Goal: Task Accomplishment & Management: Manage account settings

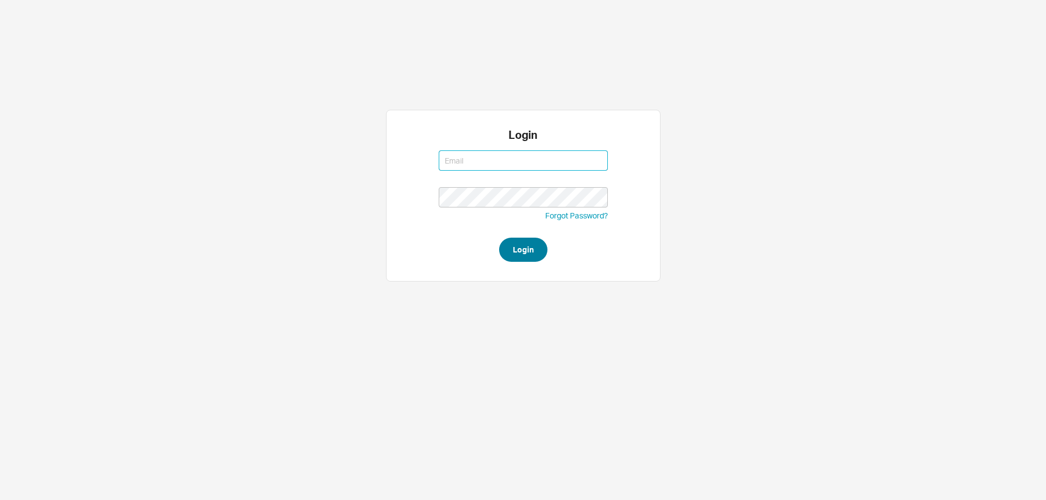
type input "mordy@qualitybath.com"
click at [523, 246] on button "Login" at bounding box center [523, 250] width 48 height 24
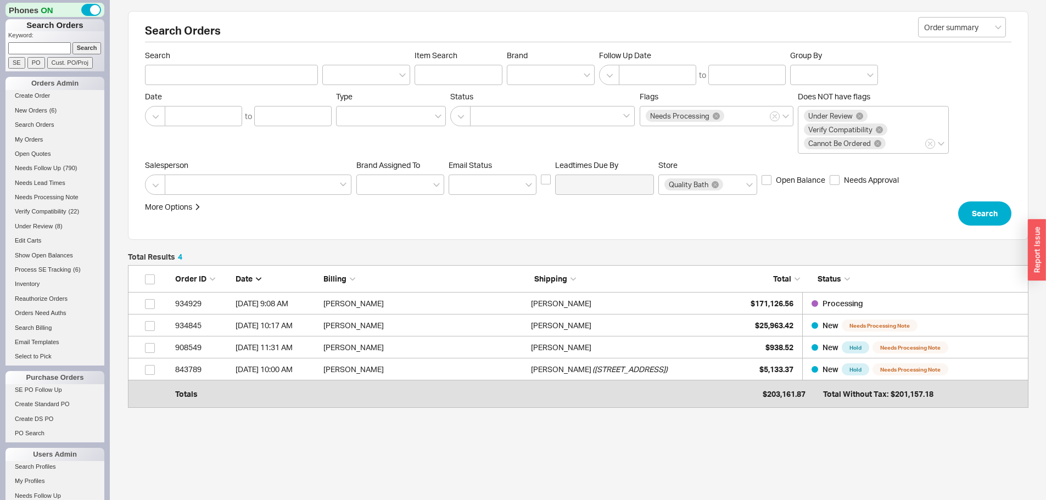
scroll to position [129, 892]
click at [35, 111] on span "New Orders" at bounding box center [31, 110] width 32 height 7
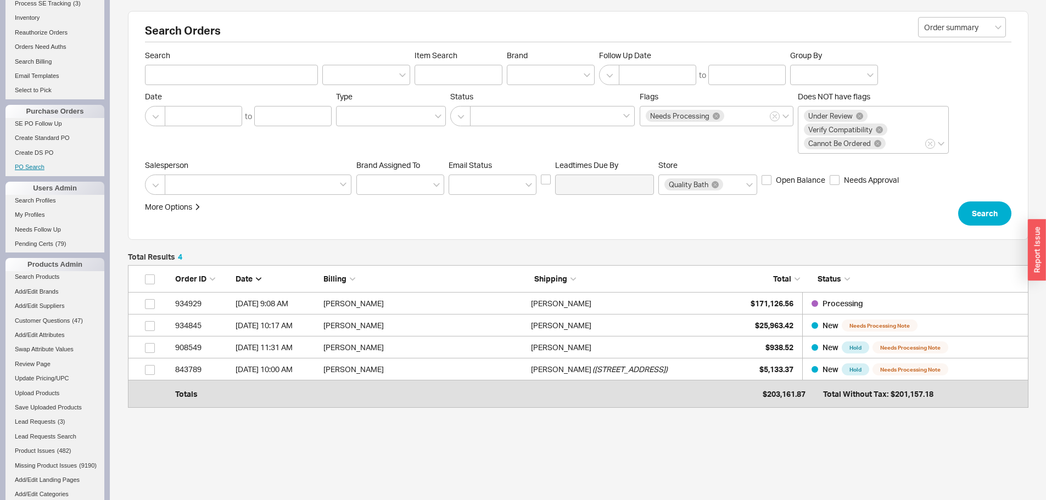
scroll to position [0, 0]
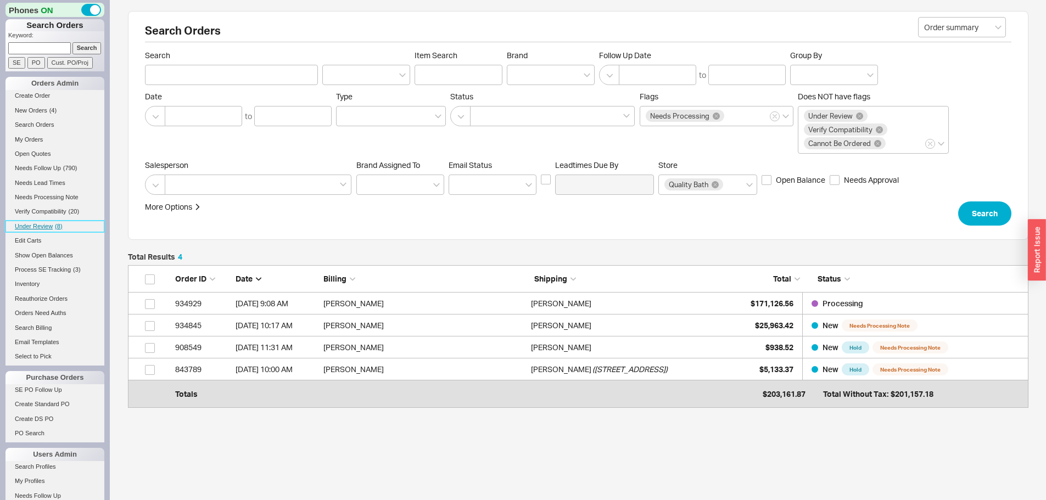
click at [44, 225] on span "Under Review" at bounding box center [34, 226] width 38 height 7
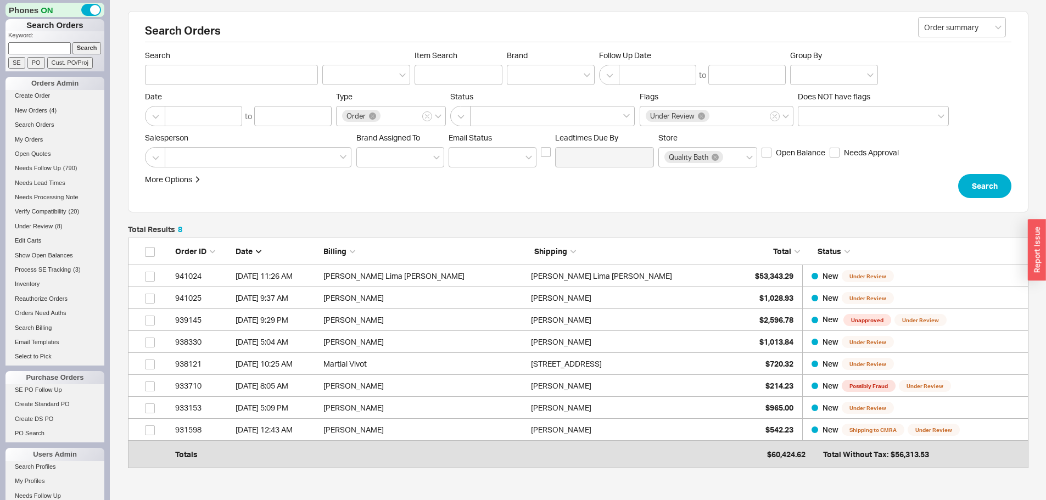
scroll to position [217, 892]
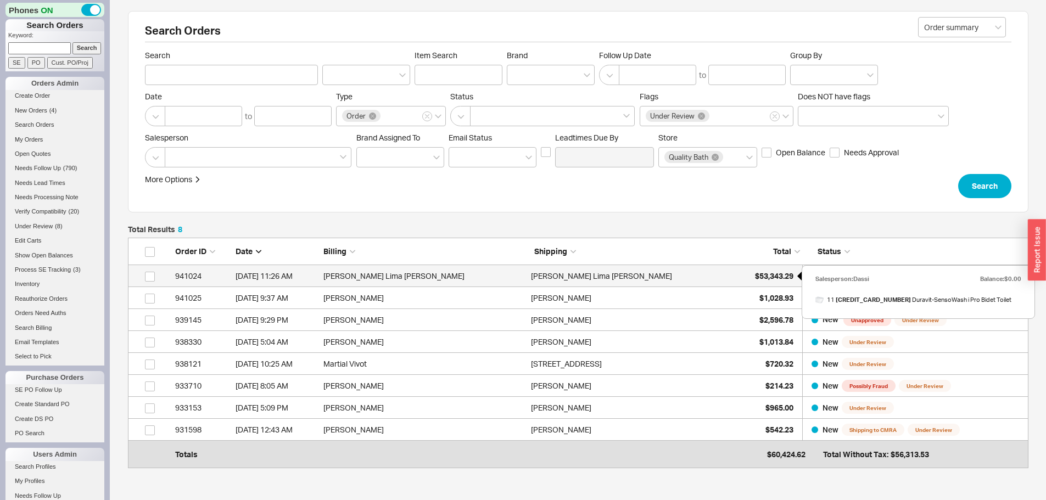
click at [757, 274] on span "$53,343.29" at bounding box center [774, 275] width 38 height 9
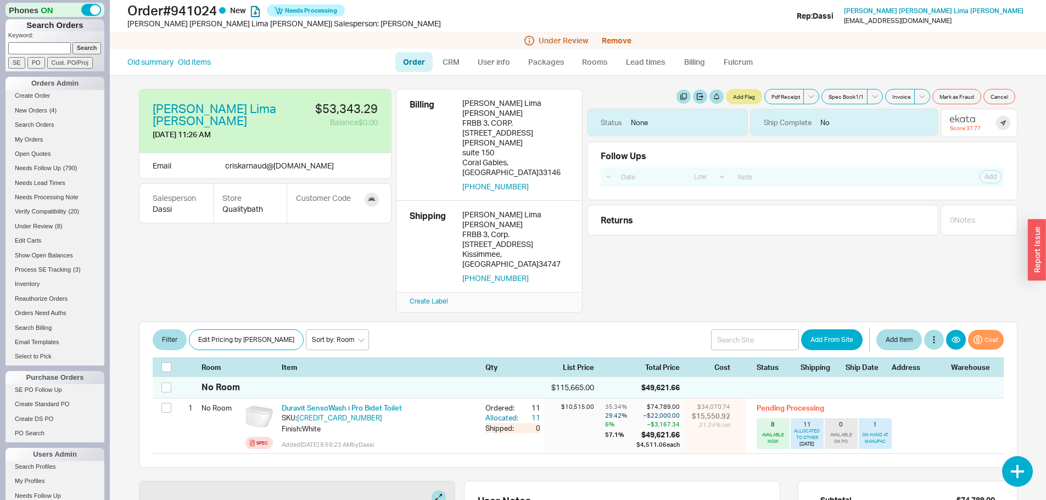
select select "LOW"
click at [33, 106] on link "New Orders ( 4 )" at bounding box center [54, 111] width 99 height 12
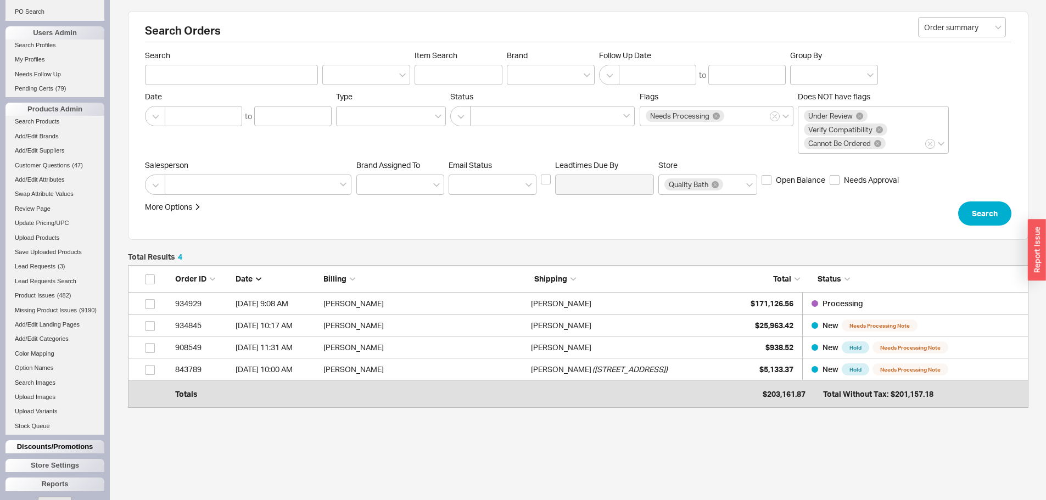
scroll to position [458, 0]
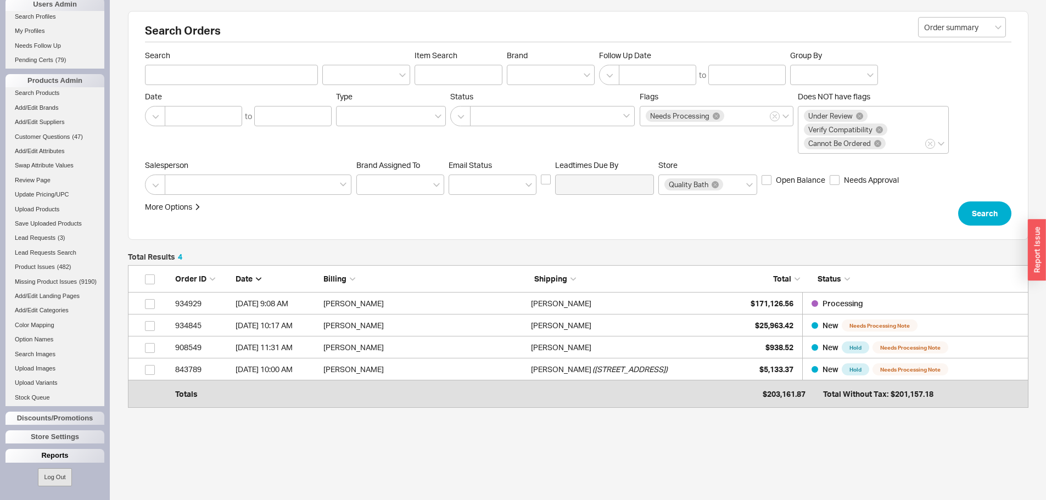
click at [65, 453] on div "Reports" at bounding box center [54, 455] width 99 height 13
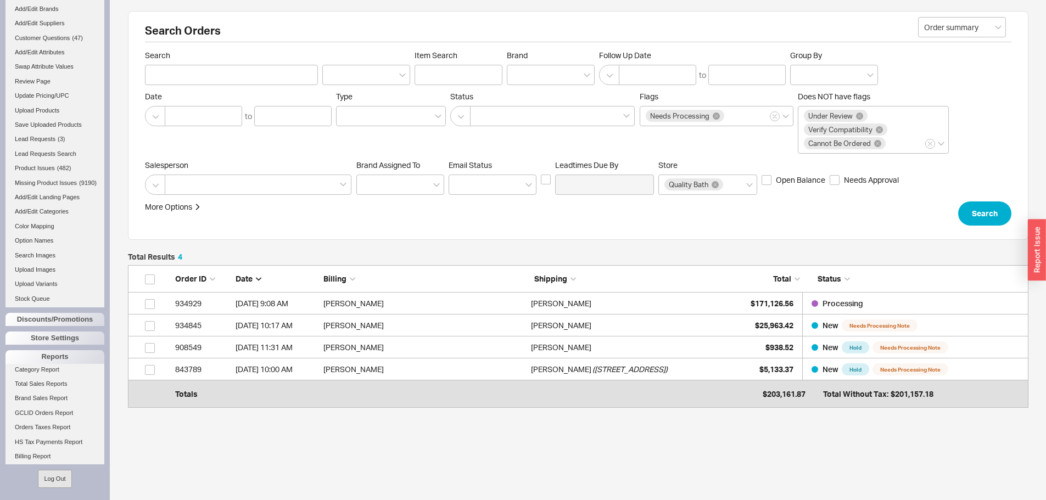
scroll to position [553, 0]
click at [58, 385] on link "Total Sales Reports" at bounding box center [54, 382] width 99 height 12
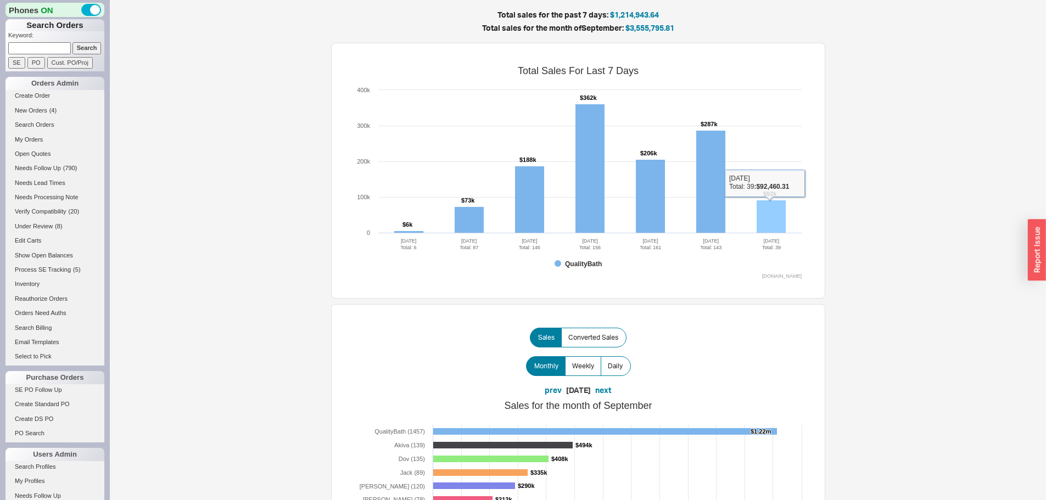
click at [773, 215] on rect at bounding box center [771, 216] width 29 height 33
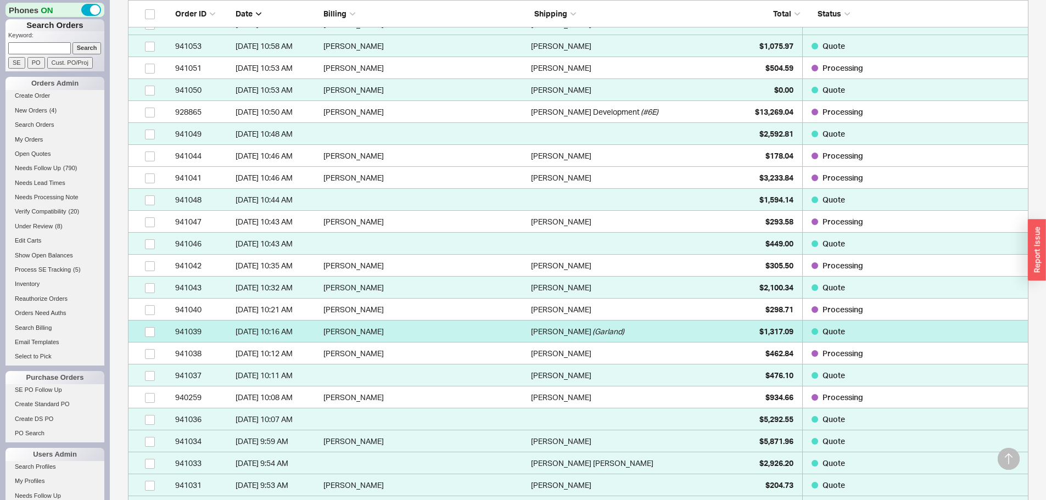
scroll to position [439, 0]
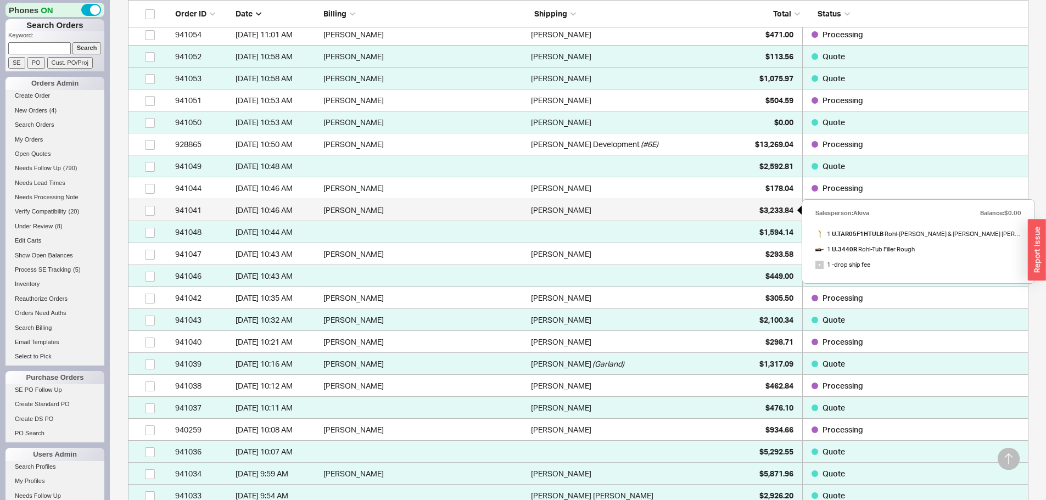
click at [761, 206] on span "$3,233.84" at bounding box center [776, 209] width 34 height 9
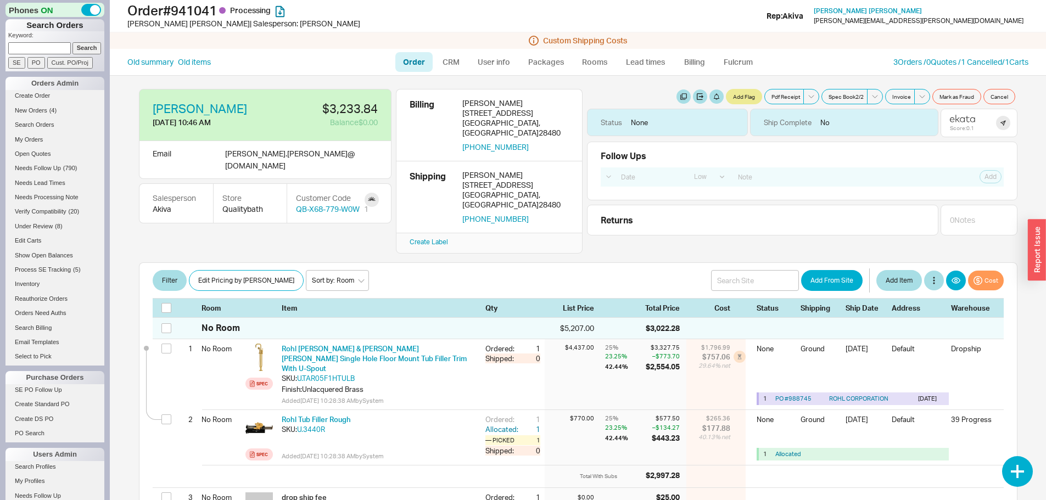
select select "LOW"
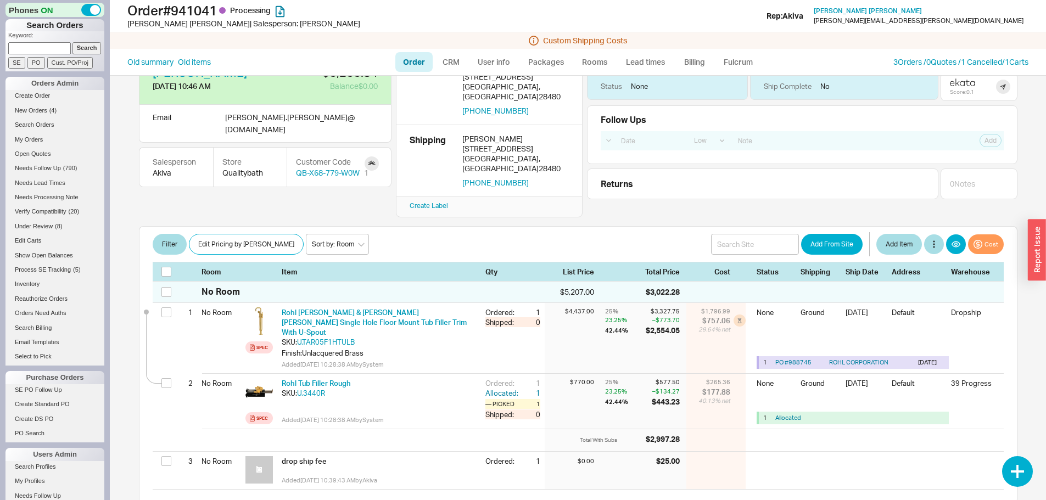
scroll to position [165, 0]
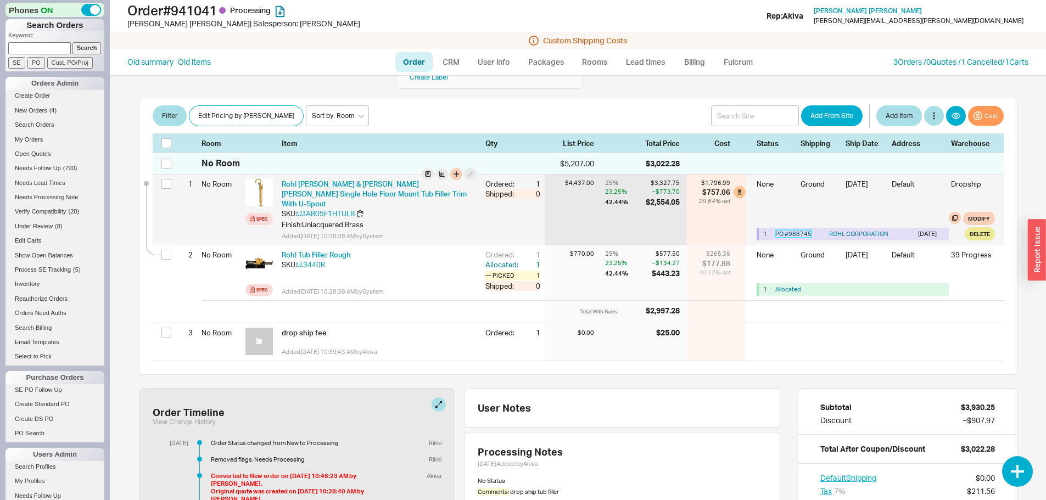
click at [786, 230] on link "PO # 988745" at bounding box center [793, 234] width 36 height 8
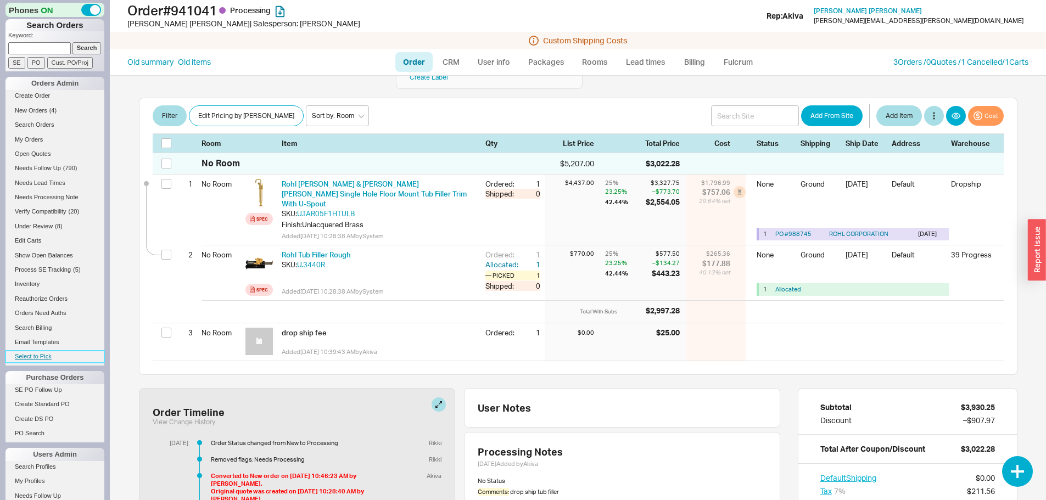
click at [28, 360] on link "Select to Pick" at bounding box center [54, 357] width 99 height 12
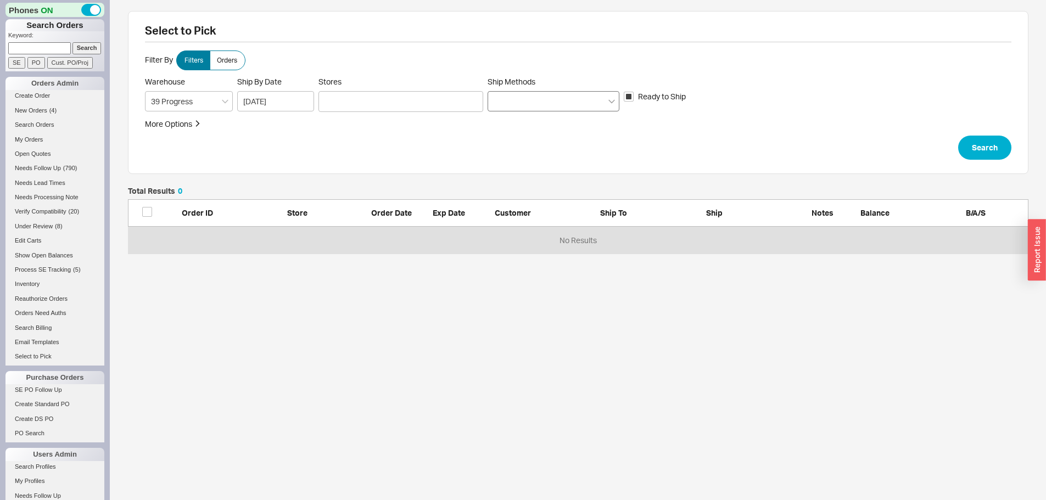
scroll to position [58, 892]
click at [222, 60] on span "Orders" at bounding box center [227, 60] width 20 height 9
click at [0, 0] on input "Orders" at bounding box center [0, 0] width 0 height 0
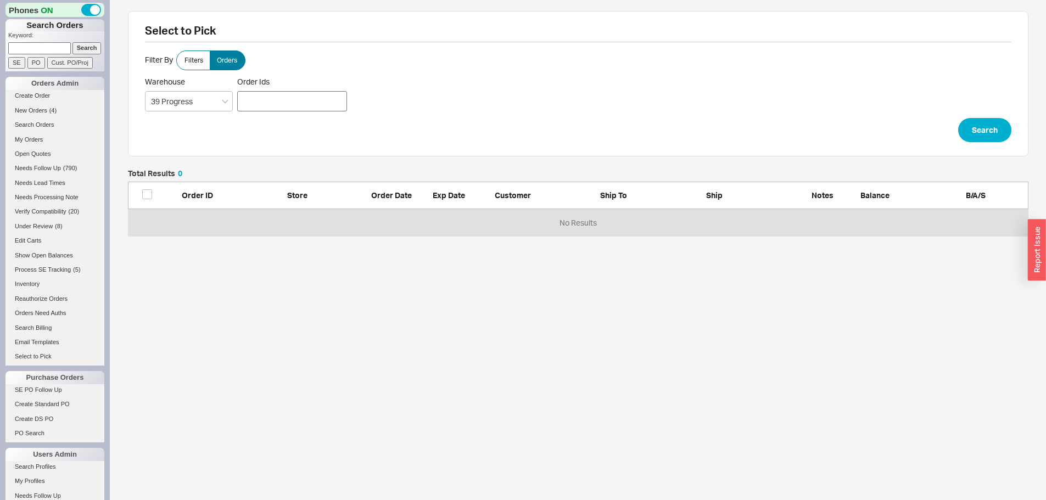
click at [307, 102] on div at bounding box center [292, 101] width 110 height 20
click at [247, 102] on input "Order Ids" at bounding box center [243, 100] width 7 height 15
type input "933290"
click at [979, 128] on button "Search" at bounding box center [984, 130] width 53 height 24
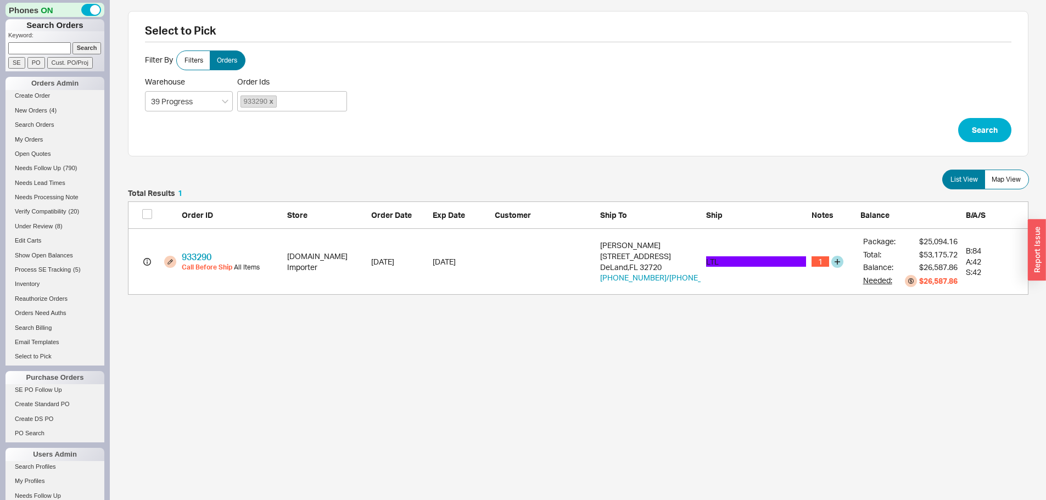
scroll to position [97, 892]
click at [149, 263] on icon "grid" at bounding box center [147, 261] width 8 height 11
click at [52, 44] on input at bounding box center [39, 48] width 63 height 12
type input "933290"
click at [72, 42] on input "Search" at bounding box center [86, 48] width 29 height 12
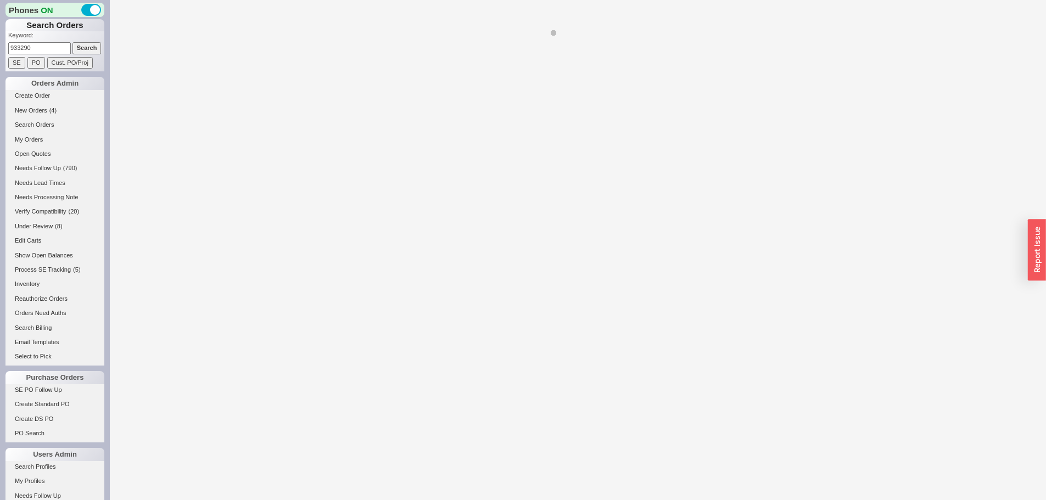
select select "LOW"
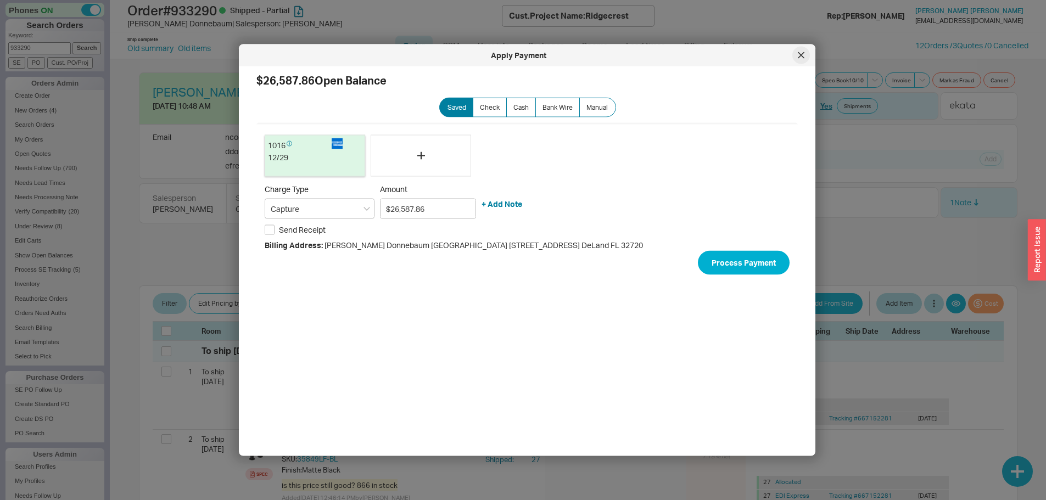
click at [797, 54] on div at bounding box center [801, 56] width 18 height 18
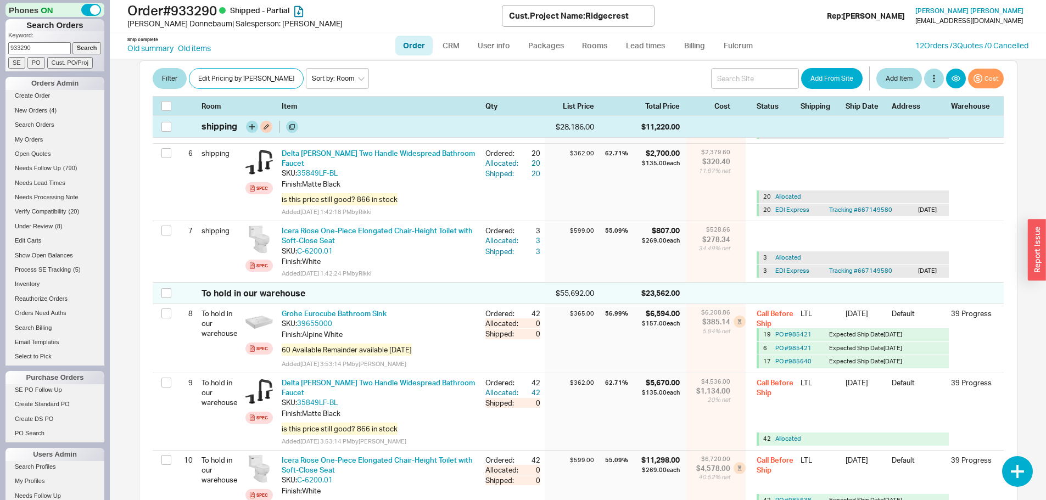
scroll to position [604, 0]
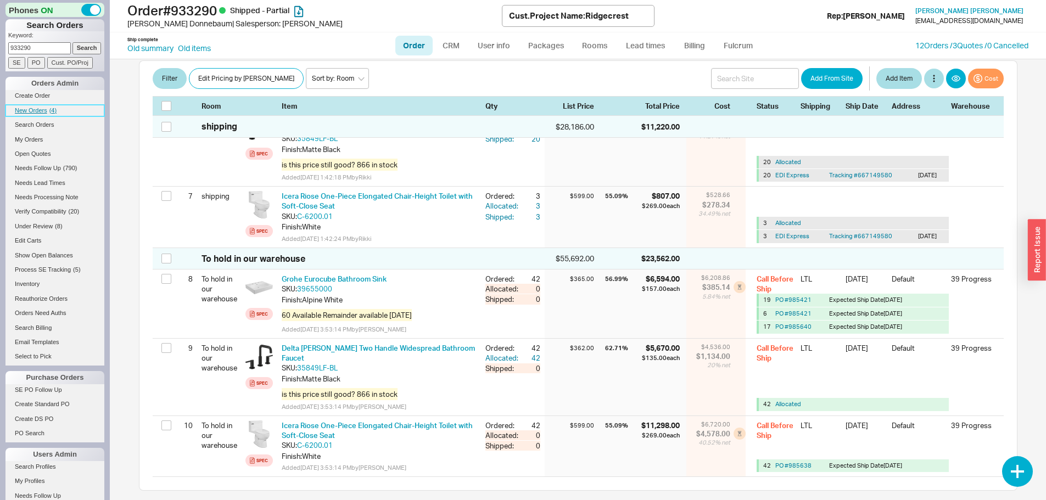
click at [32, 111] on span "New Orders" at bounding box center [31, 110] width 32 height 7
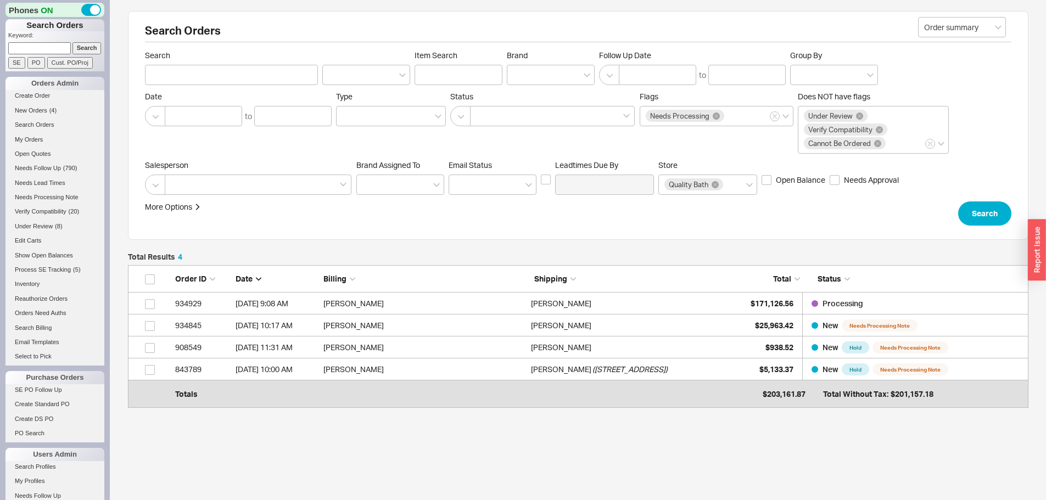
scroll to position [129, 892]
click at [39, 222] on link "Under Review ( 8 )" at bounding box center [54, 227] width 99 height 12
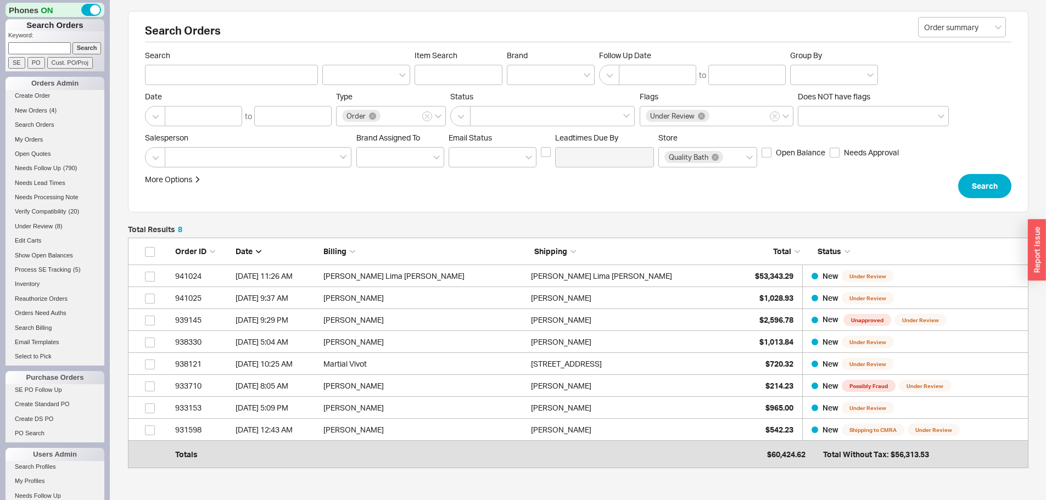
scroll to position [217, 892]
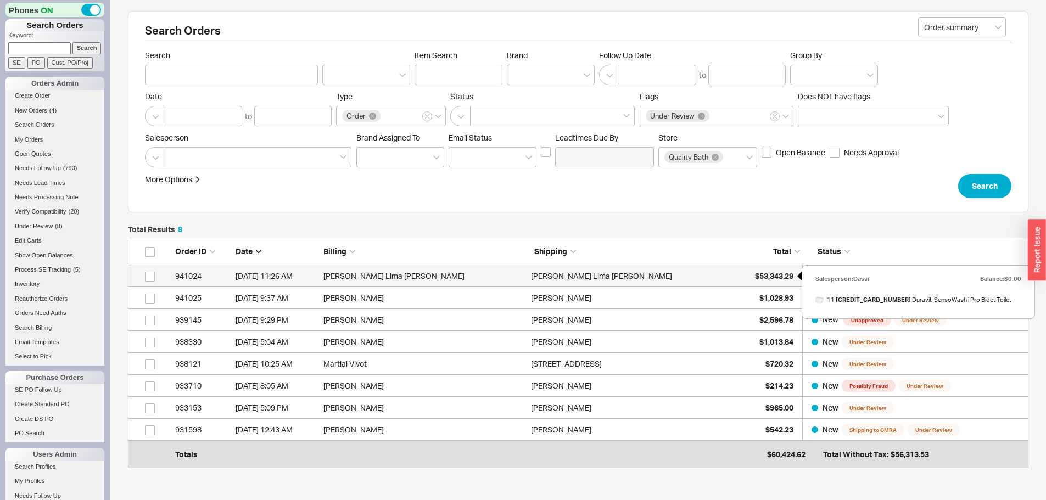
click at [764, 269] on div "$53,343.29" at bounding box center [765, 276] width 55 height 22
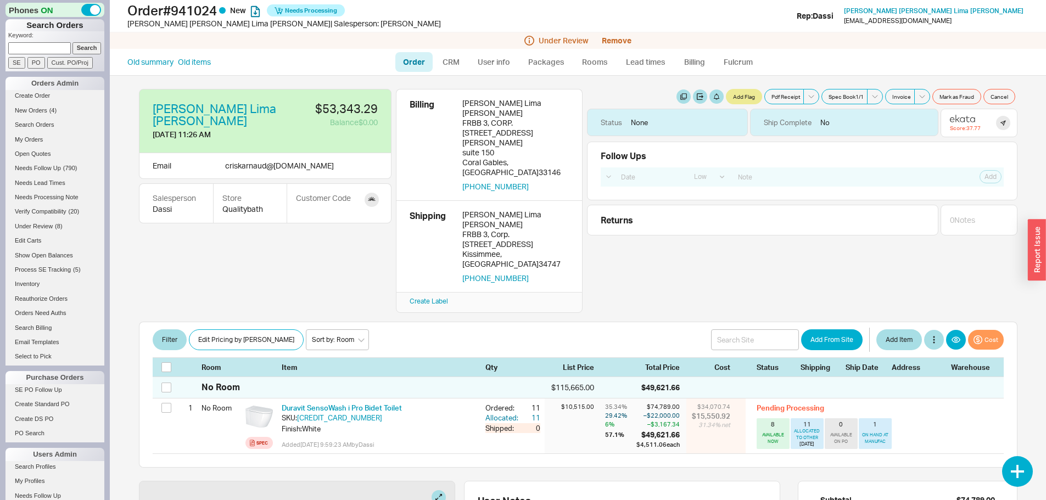
select select "LOW"
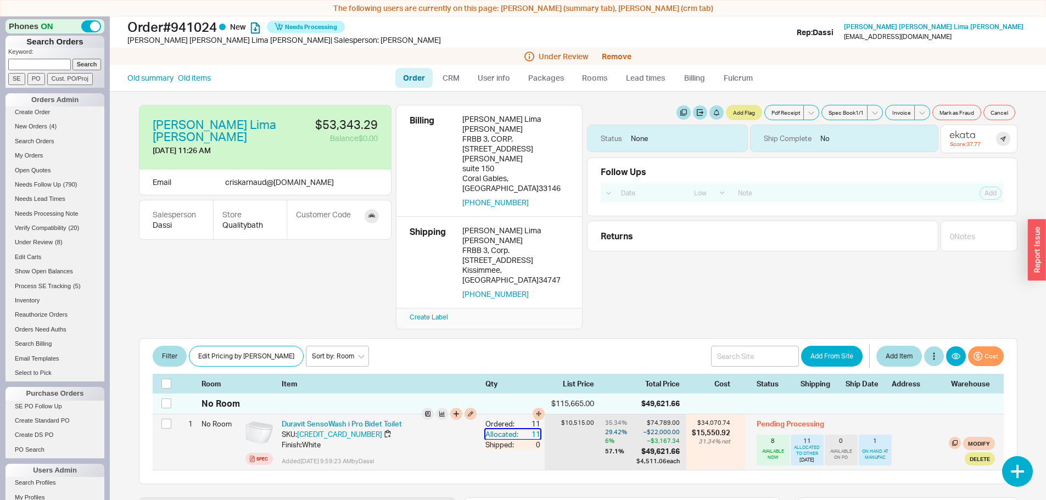
click at [525, 429] on div "11" at bounding box center [530, 434] width 20 height 10
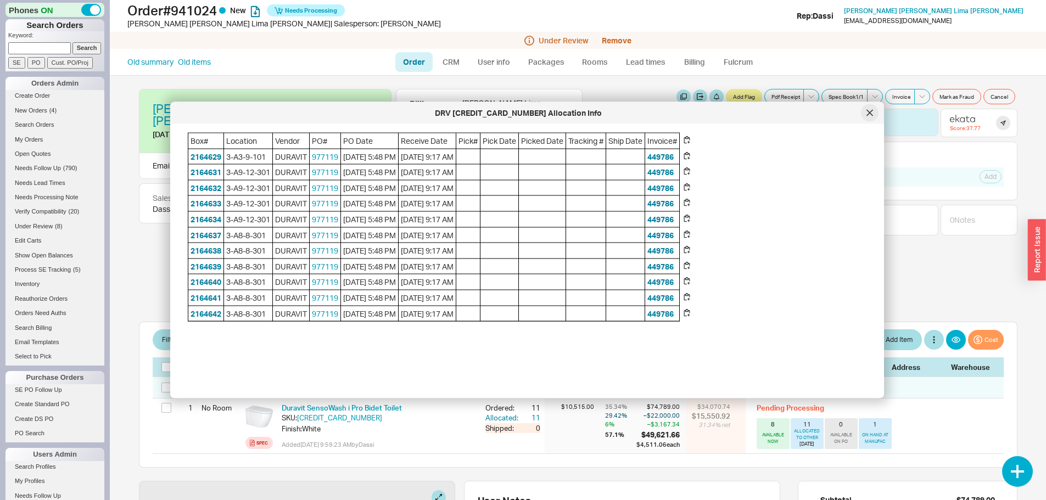
click at [866, 110] on icon at bounding box center [869, 113] width 7 height 7
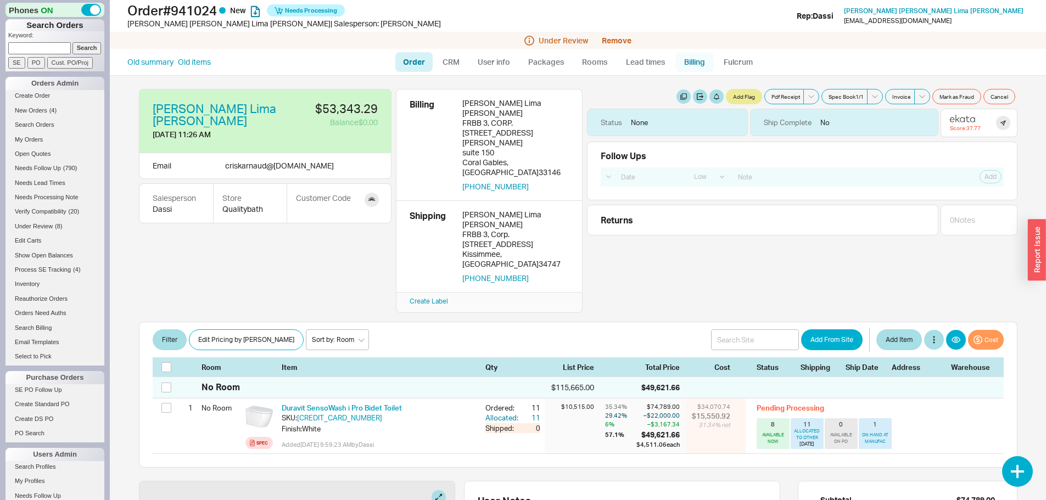
click at [692, 61] on link "Billing" at bounding box center [694, 62] width 38 height 20
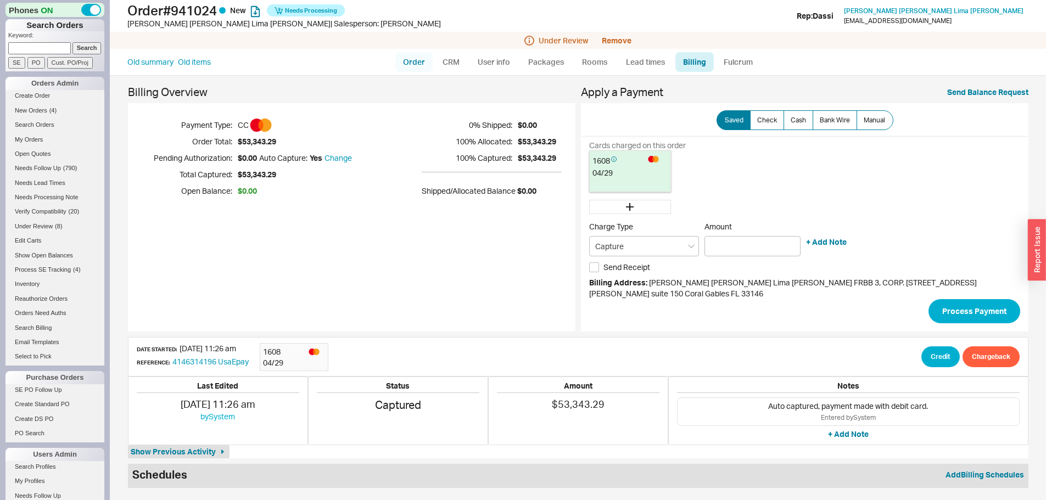
click at [413, 57] on link "Order" at bounding box center [413, 62] width 37 height 20
select select "LOW"
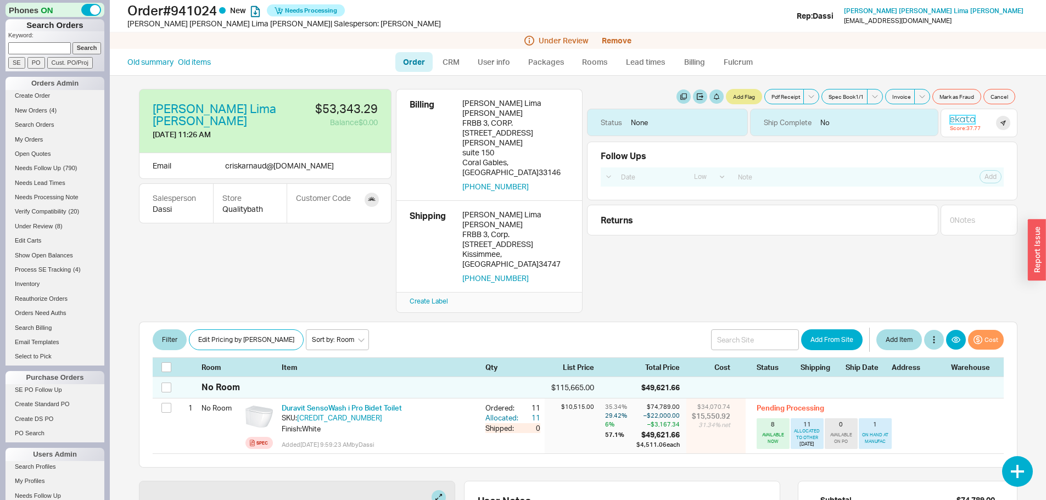
click at [950, 118] on icon at bounding box center [962, 119] width 25 height 8
click at [36, 49] on input at bounding box center [39, 48] width 63 height 12
type input "927781"
click at [72, 42] on input "Search" at bounding box center [86, 48] width 29 height 12
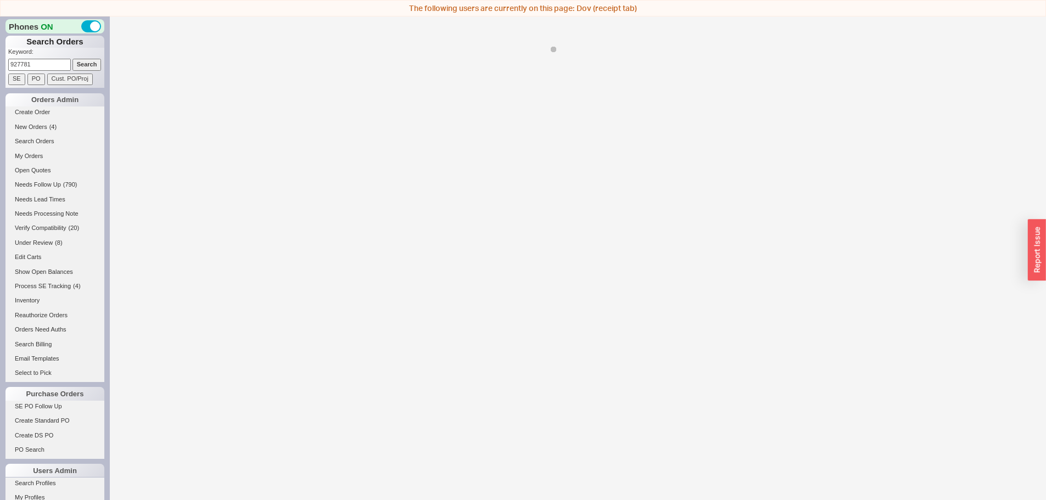
select select "LOW"
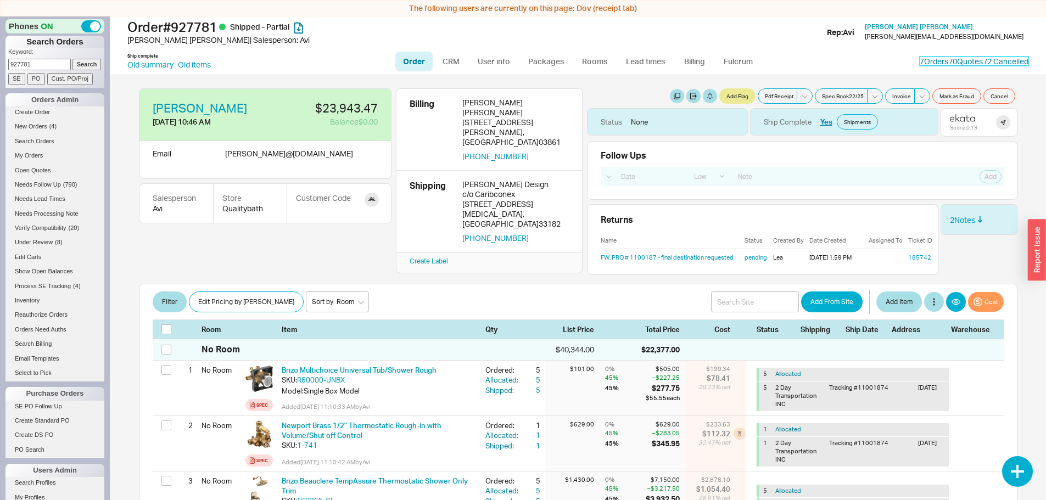
click at [934, 63] on link "7 Orders / 0 Quotes / 2 Cancelled" at bounding box center [974, 61] width 109 height 9
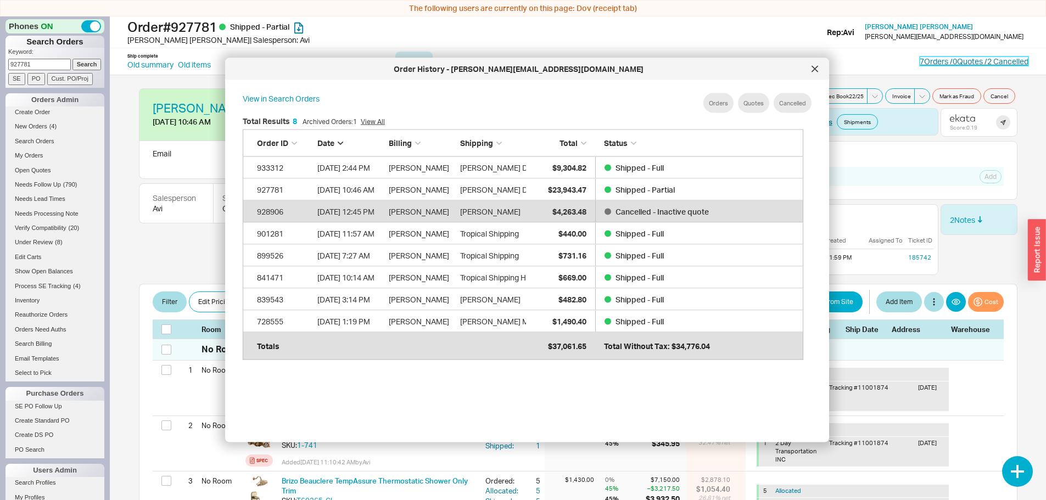
scroll to position [328, 570]
click at [811, 71] on icon at bounding box center [814, 69] width 7 height 7
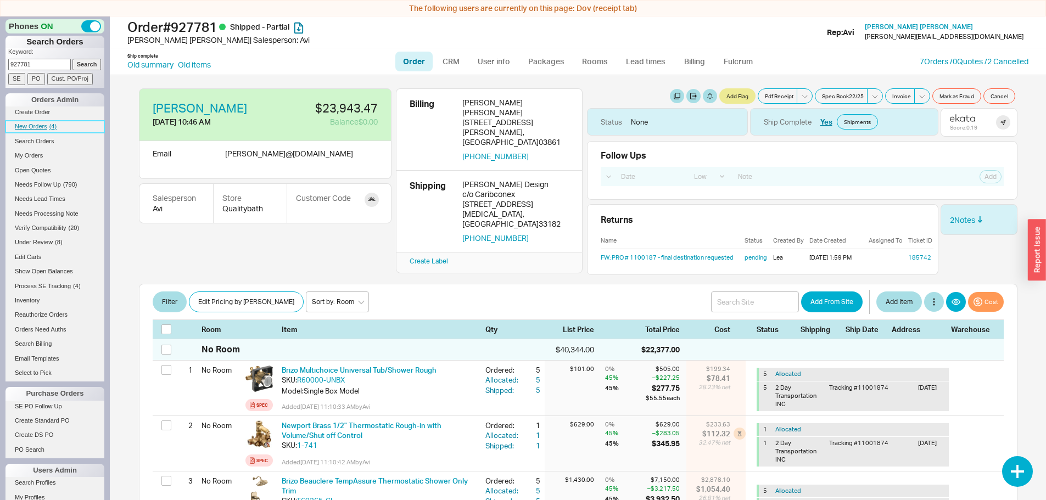
click at [29, 122] on link "New Orders ( 4 )" at bounding box center [54, 127] width 99 height 12
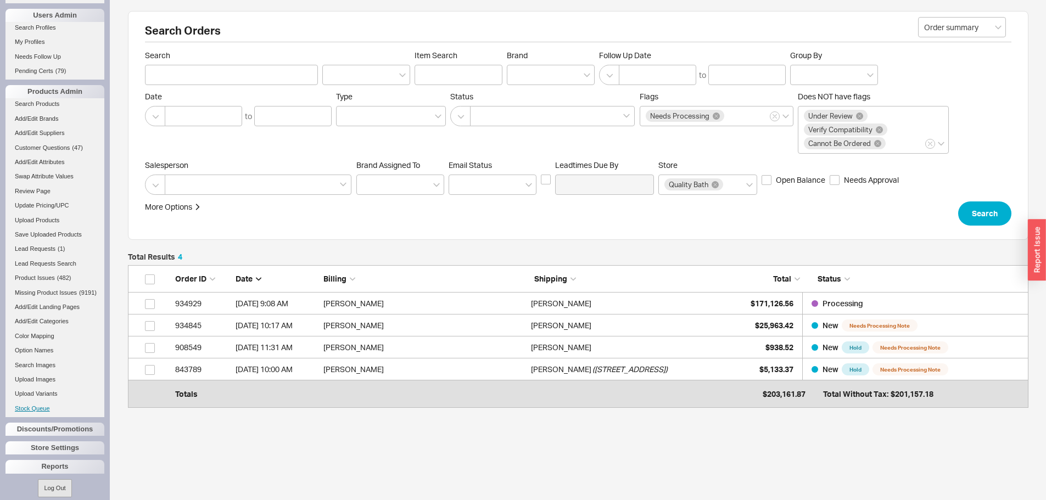
scroll to position [458, 0]
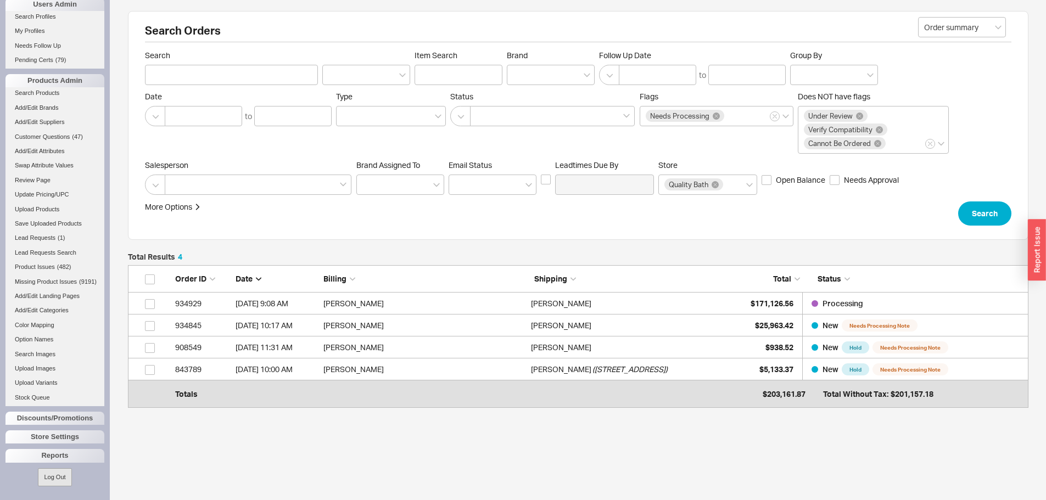
click at [65, 447] on div "Phones ON Search Orders Keyword: Search SE PO Cust. PO/Proj Orders Admin Create…" at bounding box center [55, 250] width 110 height 500
click at [63, 455] on div "Reports" at bounding box center [54, 455] width 99 height 13
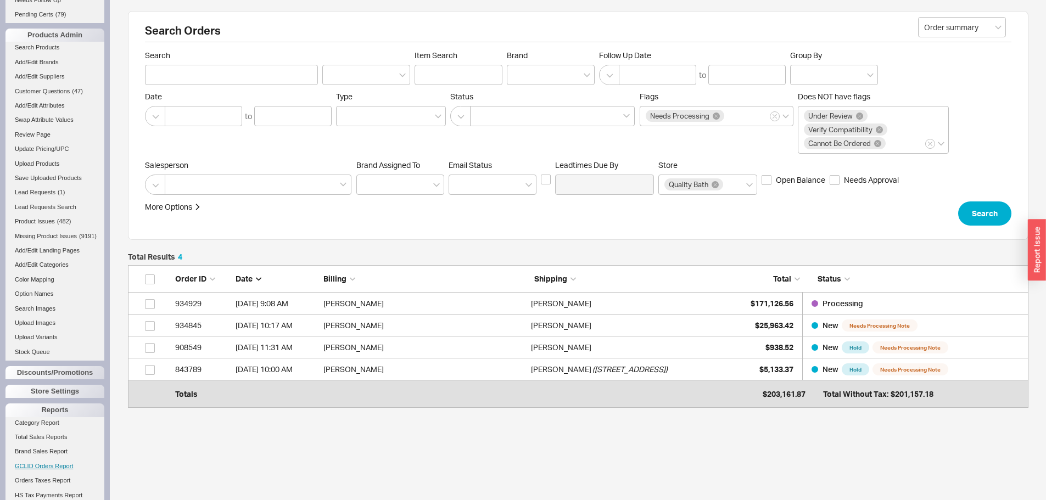
scroll to position [554, 0]
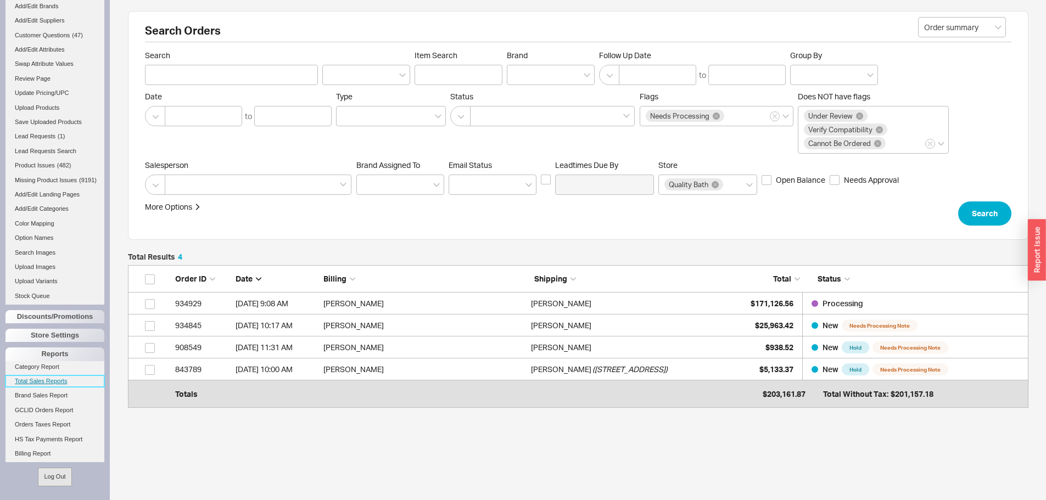
click at [53, 387] on link "Total Sales Reports" at bounding box center [54, 382] width 99 height 12
